Goal: Check status: Check status

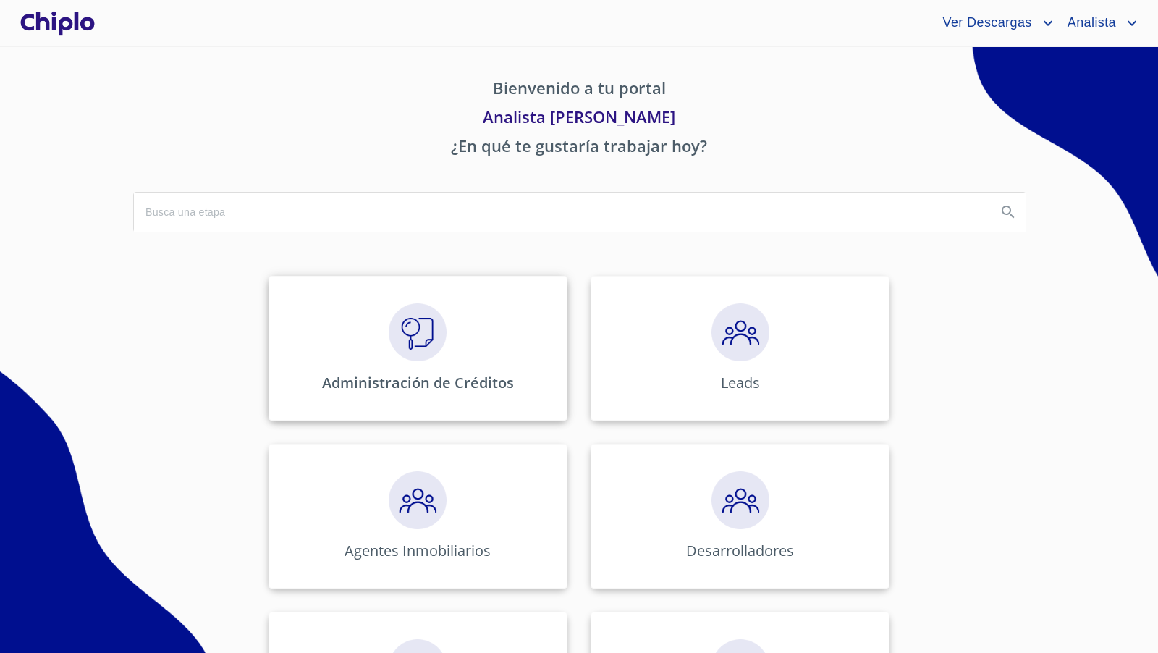
click at [423, 342] on img at bounding box center [418, 332] width 58 height 58
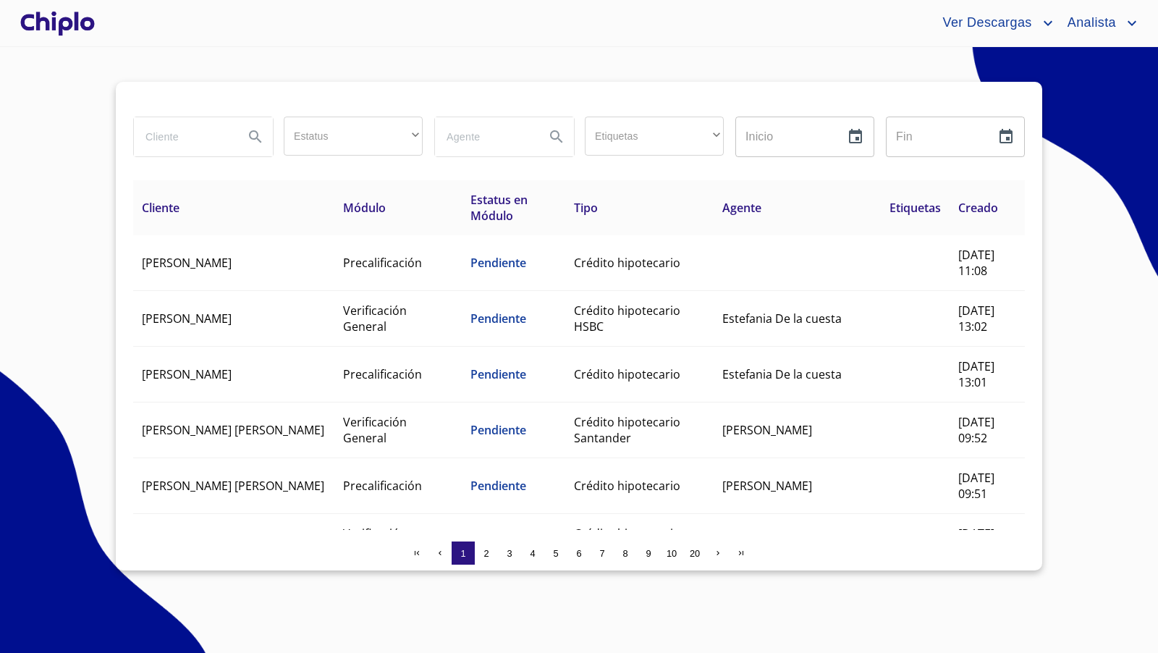
click at [199, 133] on input "search" at bounding box center [183, 136] width 98 height 39
type input "francisco"
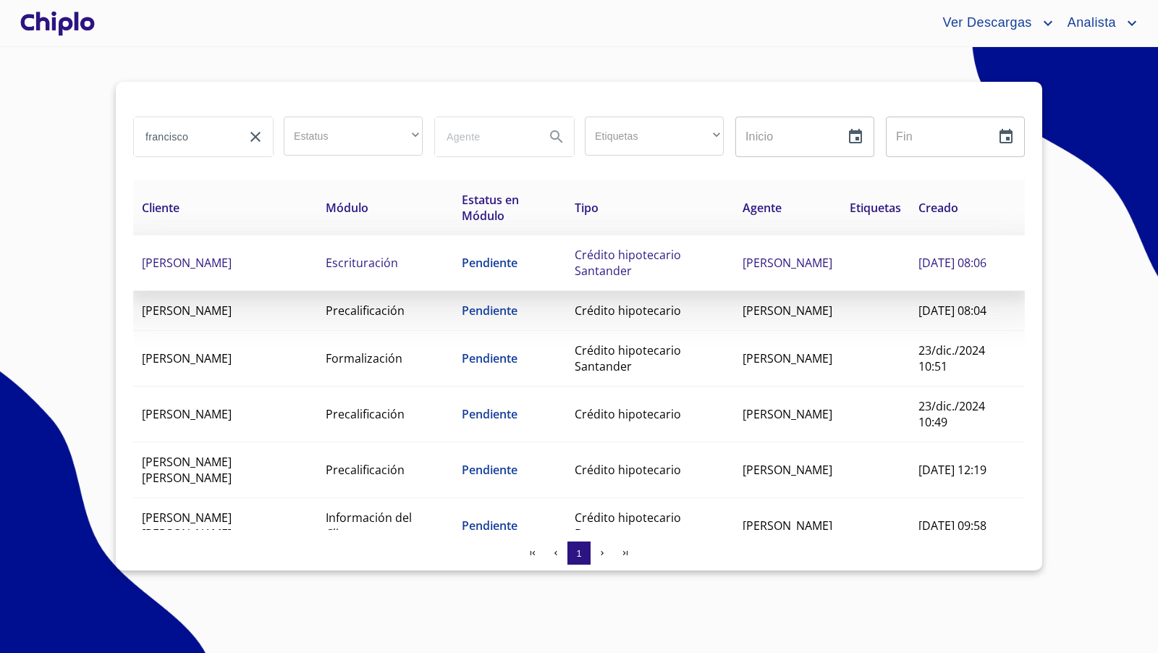
click at [270, 261] on td "[PERSON_NAME]" at bounding box center [225, 263] width 184 height 56
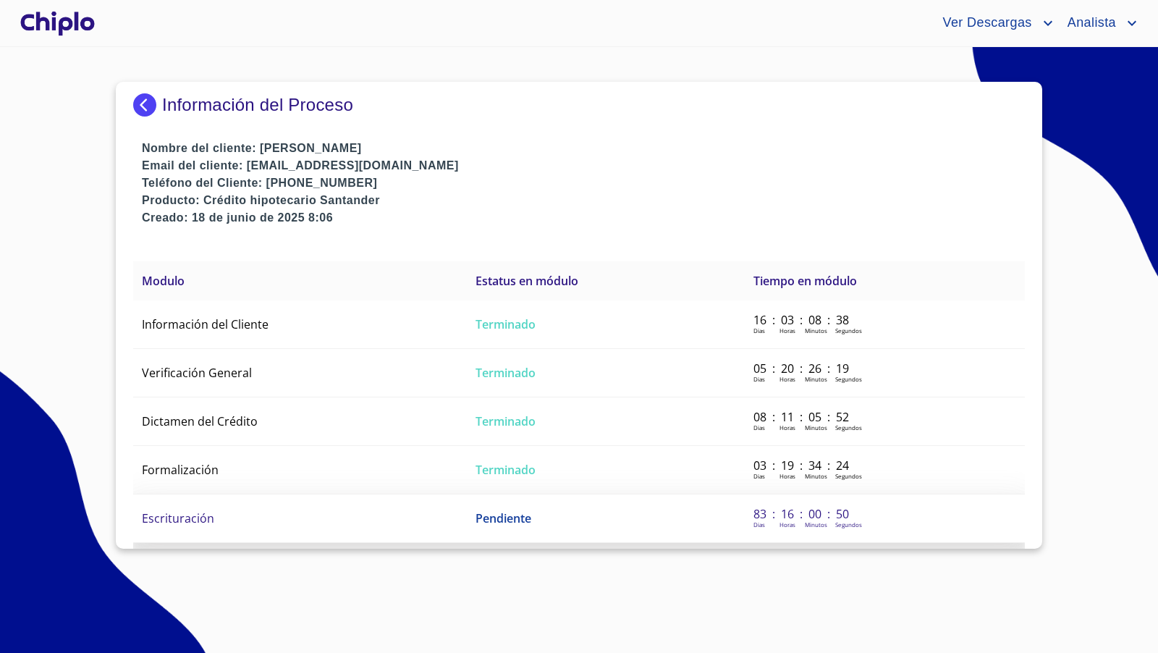
click at [224, 510] on td "Escrituración" at bounding box center [300, 518] width 334 height 48
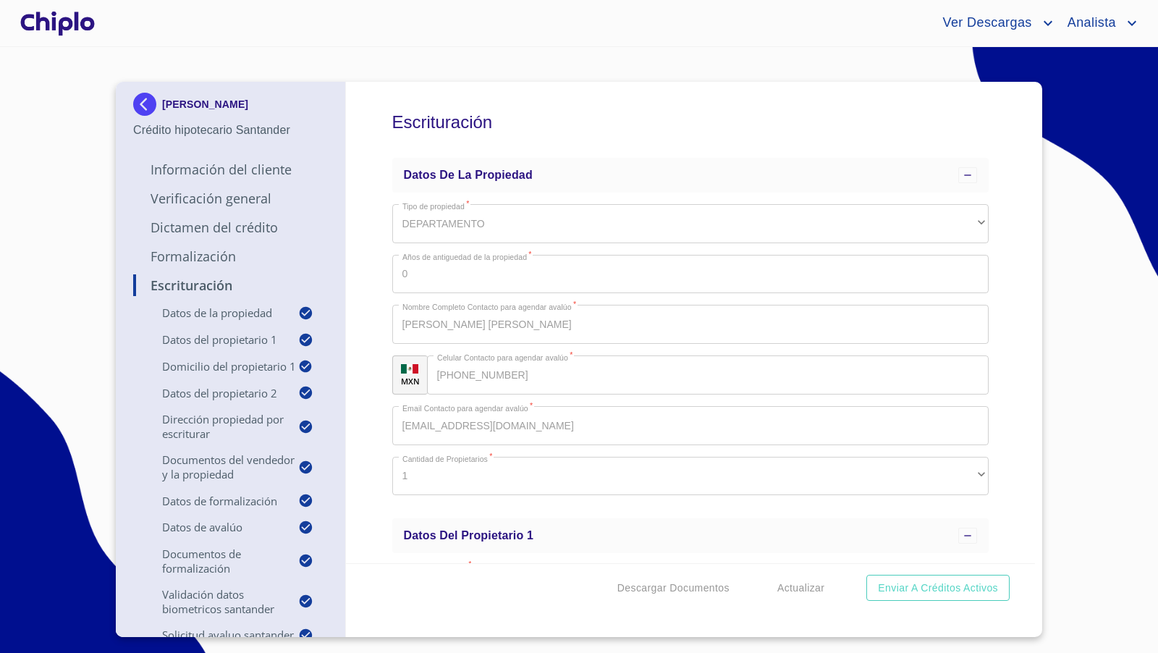
click at [1007, 375] on div "Escrituración Datos de la propiedad Tipo de propiedad   * DEPARTAMENTO ​ Años d…" at bounding box center [691, 322] width 690 height 481
